Goal: Task Accomplishment & Management: Use online tool/utility

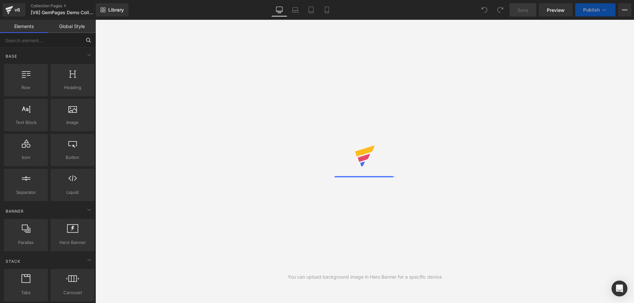
click at [46, 42] on input "text" at bounding box center [40, 40] width 81 height 15
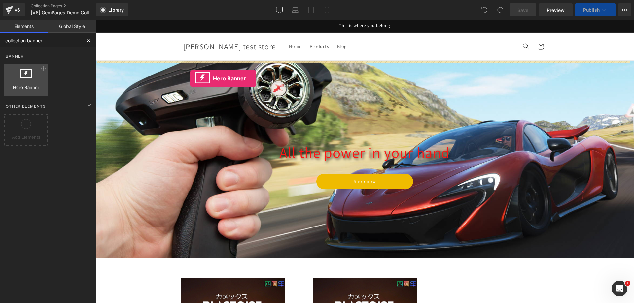
drag, startPoint x: 32, startPoint y: 83, endPoint x: 19, endPoint y: 77, distance: 14.6
click at [10, 77] on div at bounding box center [26, 76] width 40 height 15
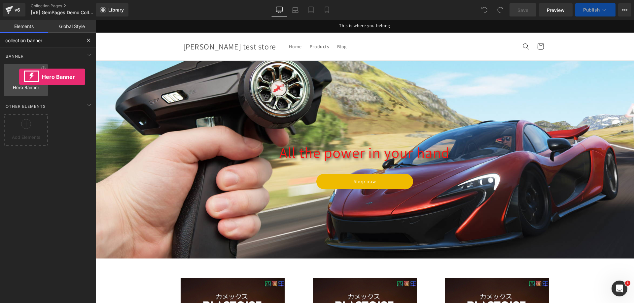
click at [19, 77] on div at bounding box center [26, 76] width 40 height 15
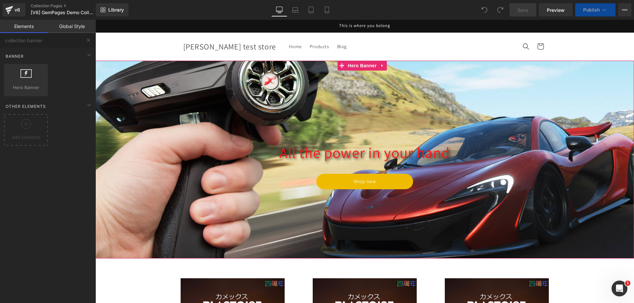
click at [321, 92] on div at bounding box center [364, 160] width 538 height 198
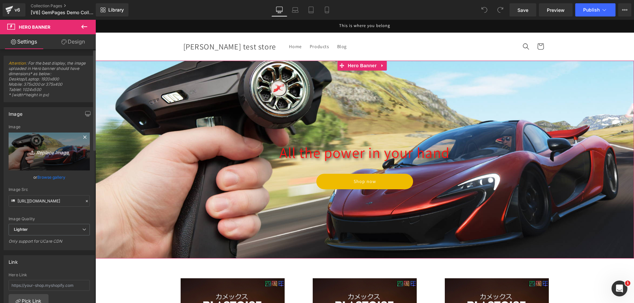
click at [57, 157] on link "Replace Image" at bounding box center [49, 152] width 81 height 38
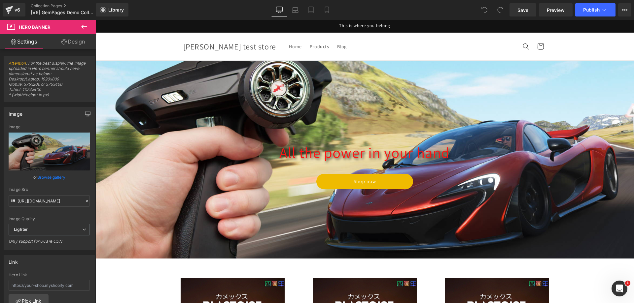
click at [85, 27] on icon at bounding box center [84, 27] width 6 height 4
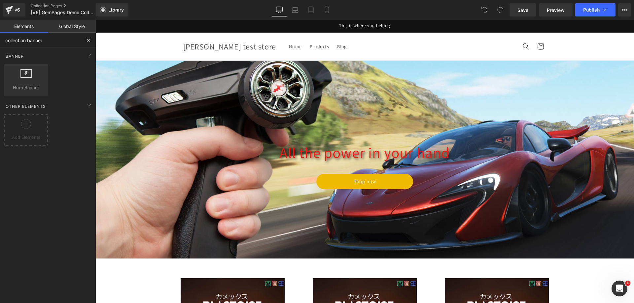
click at [49, 41] on input "collection banner" at bounding box center [40, 40] width 81 height 15
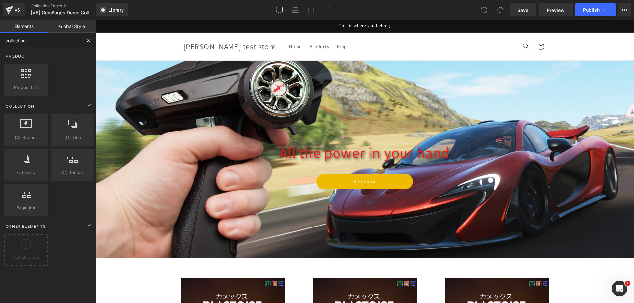
type input "collection"
